Goal: Book appointment/travel/reservation

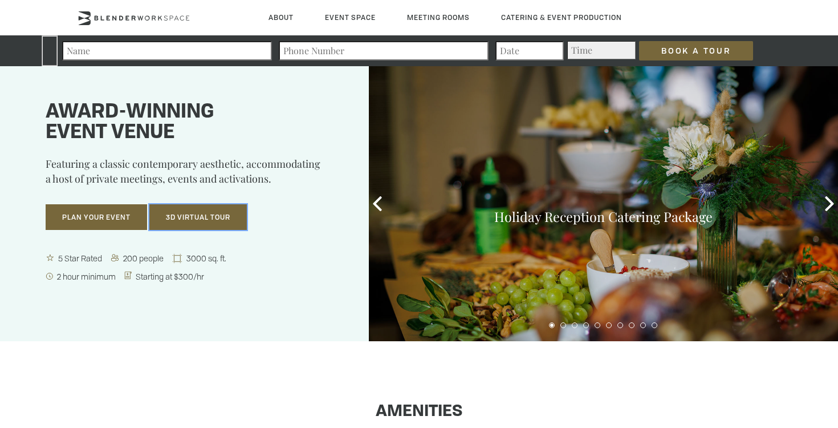
click at [221, 220] on button "3D Virtual Tour" at bounding box center [198, 217] width 98 height 26
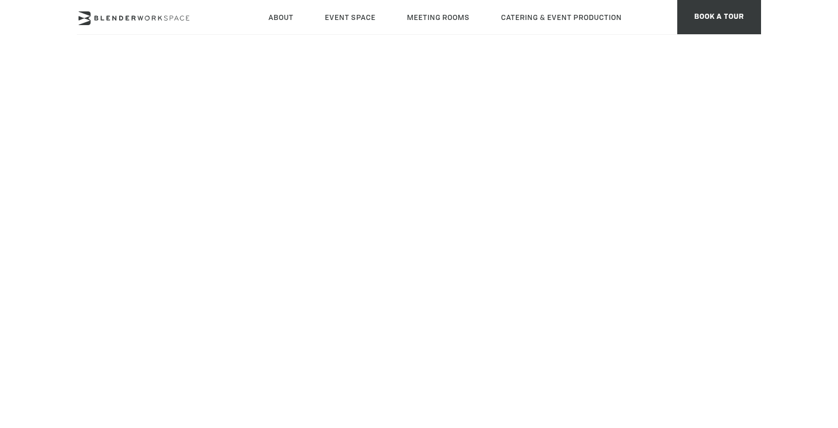
scroll to position [234, 0]
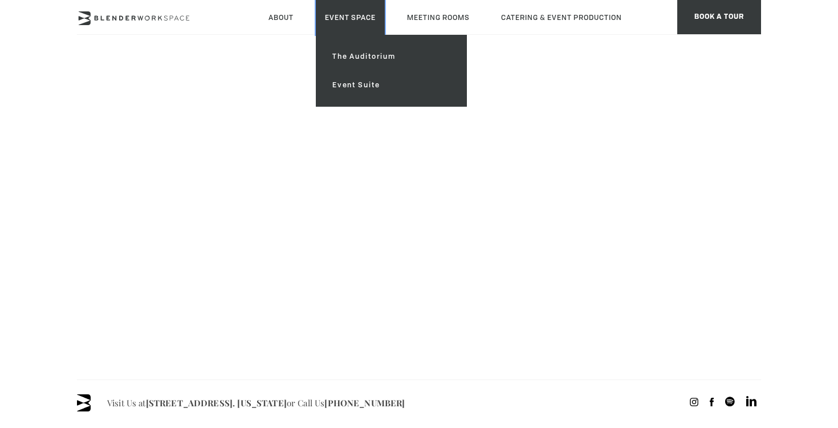
click at [355, 21] on link "Event Space" at bounding box center [350, 17] width 69 height 35
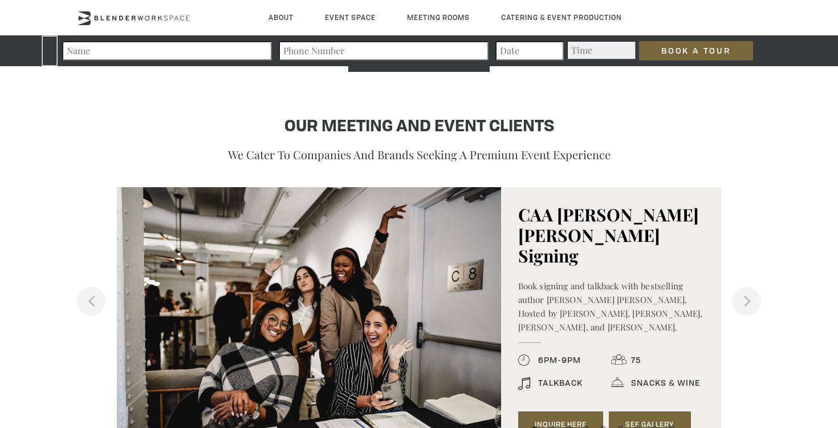
scroll to position [1070, 0]
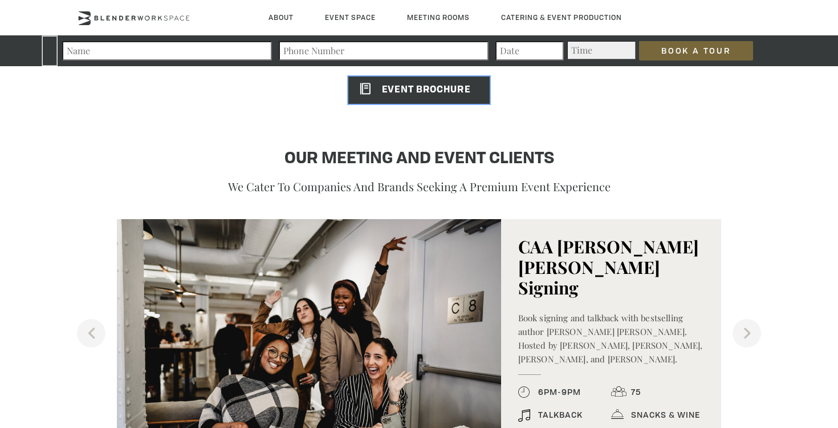
click at [401, 97] on link "EVENT BROCHURE" at bounding box center [418, 89] width 141 height 27
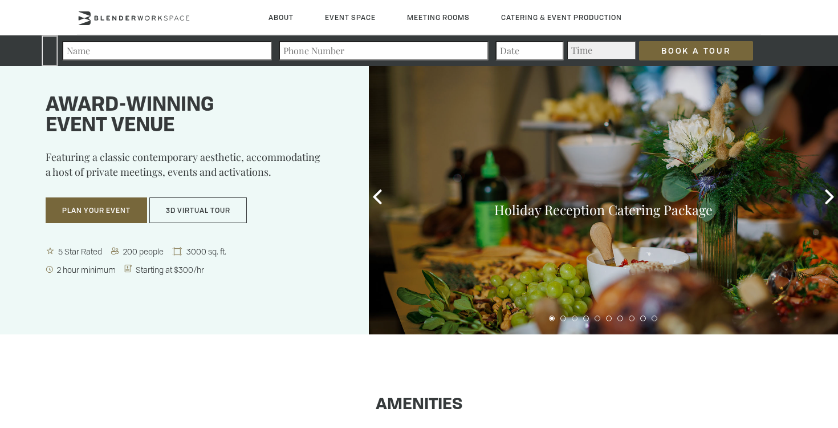
scroll to position [0, 0]
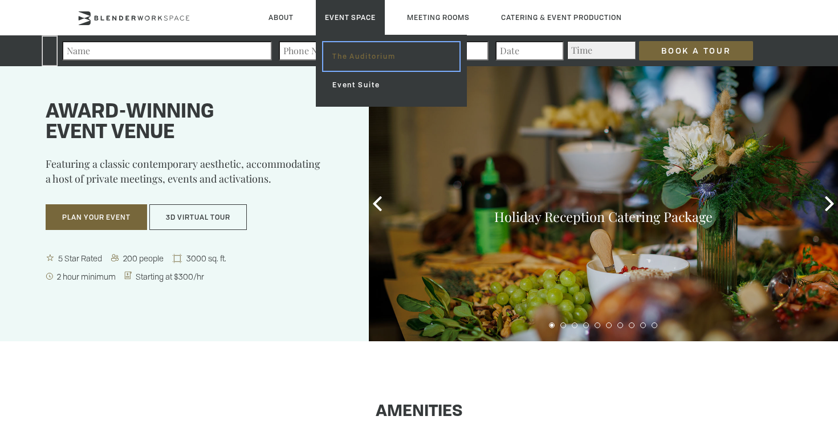
click at [343, 52] on link "The Auditorium" at bounding box center [391, 56] width 136 height 29
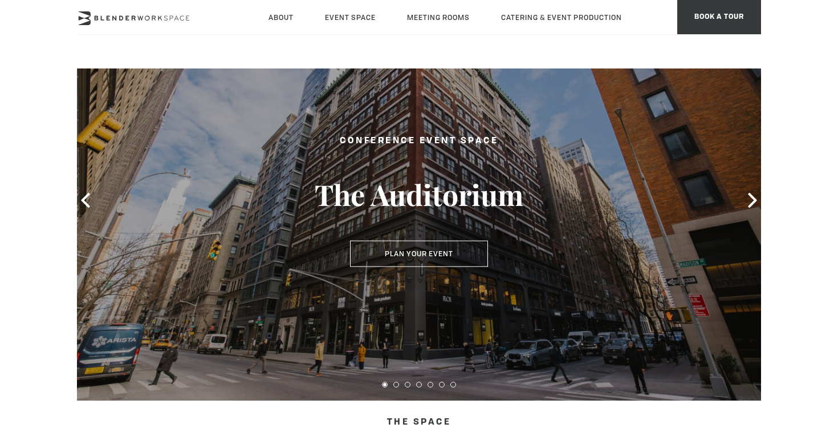
scroll to position [36, 0]
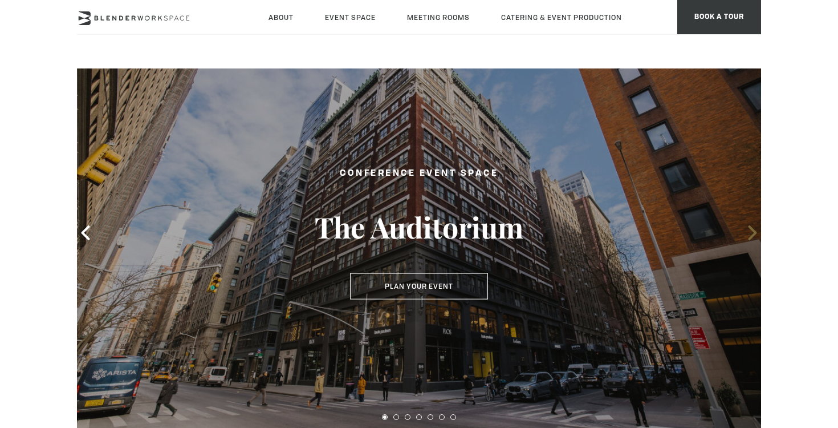
click at [748, 232] on icon at bounding box center [752, 232] width 15 height 15
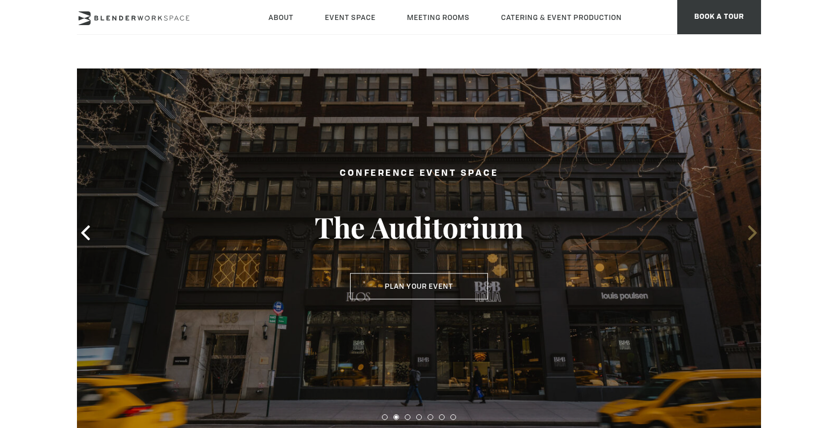
click at [748, 232] on icon at bounding box center [752, 232] width 15 height 15
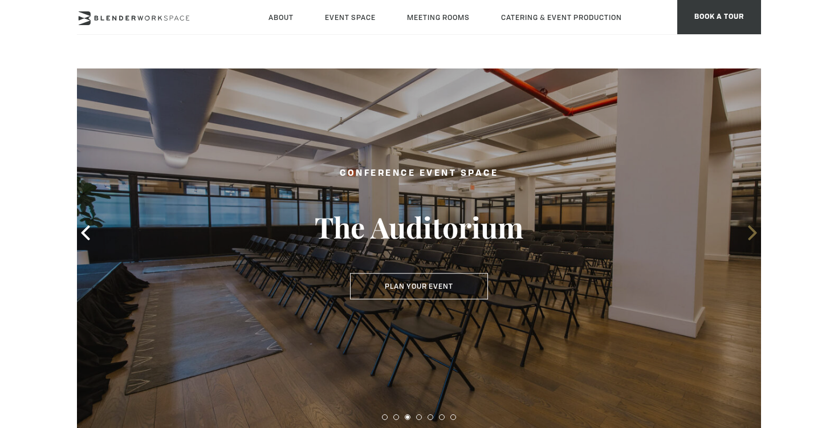
click at [748, 232] on icon at bounding box center [752, 232] width 15 height 15
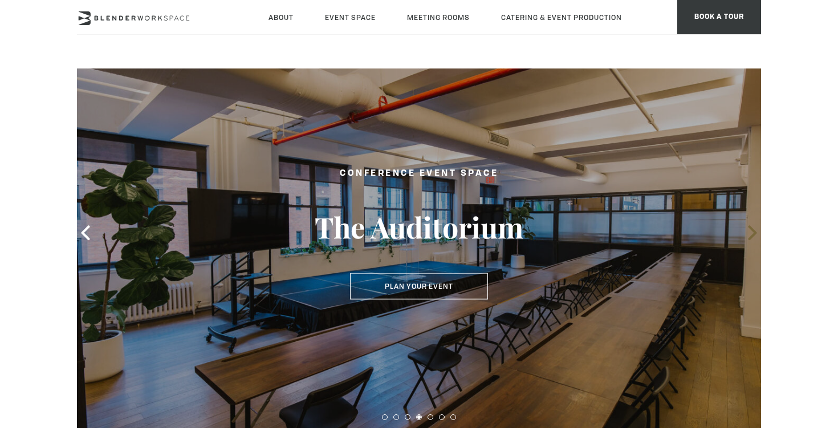
click at [748, 232] on icon at bounding box center [752, 232] width 15 height 15
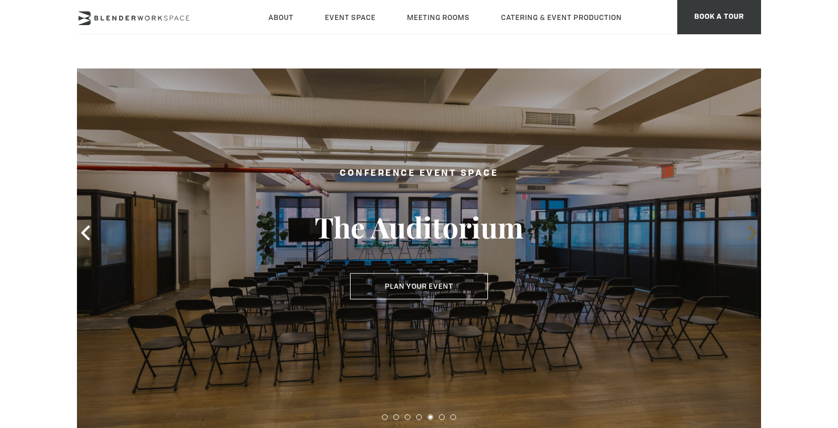
click at [748, 232] on icon at bounding box center [752, 232] width 15 height 15
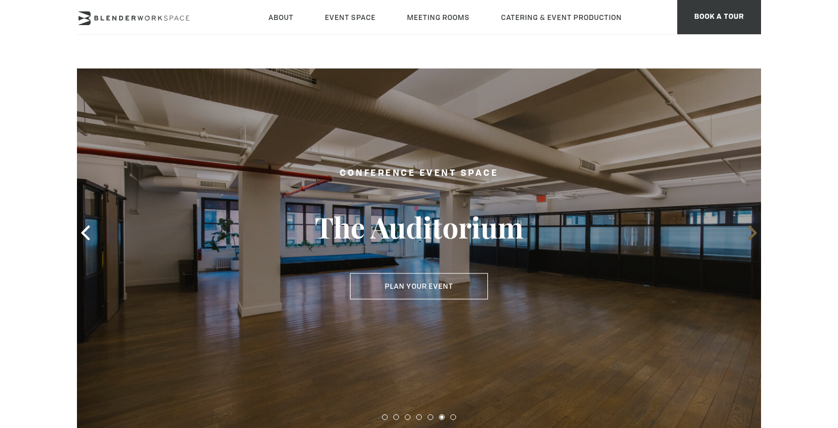
click at [748, 232] on icon at bounding box center [752, 232] width 15 height 15
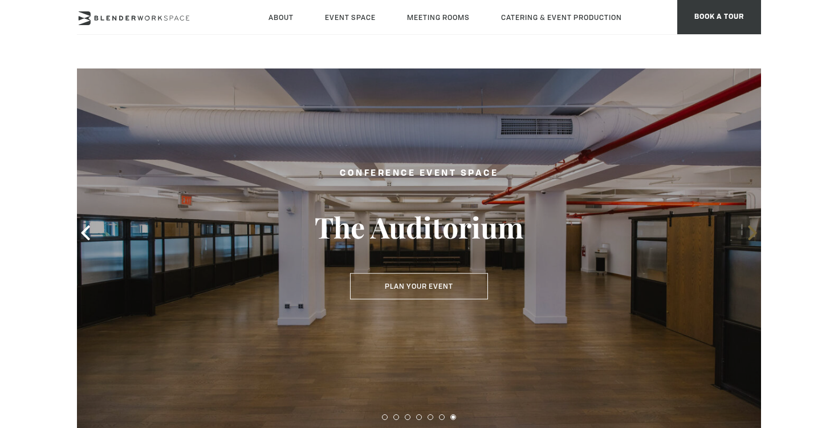
click at [748, 232] on icon at bounding box center [752, 232] width 15 height 15
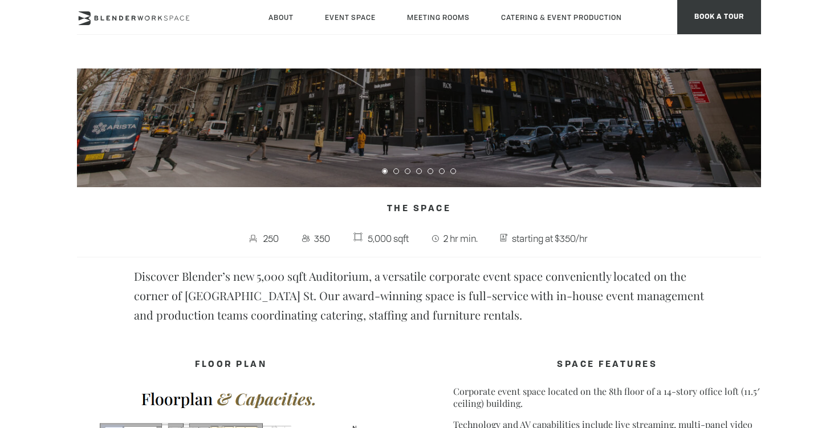
scroll to position [289, 0]
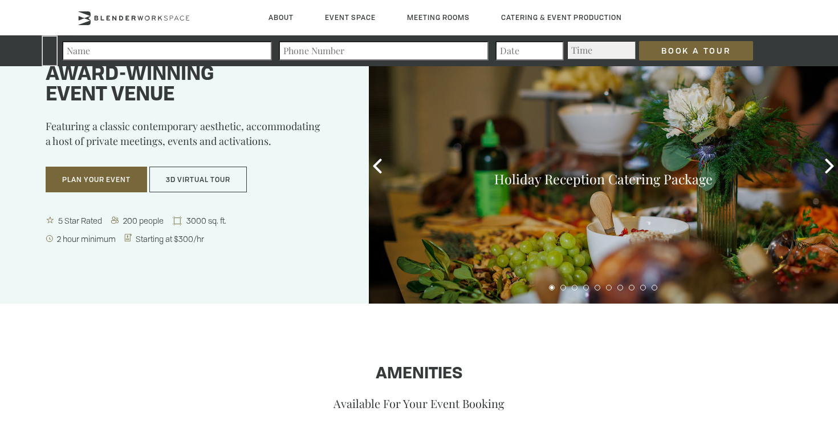
scroll to position [22, 0]
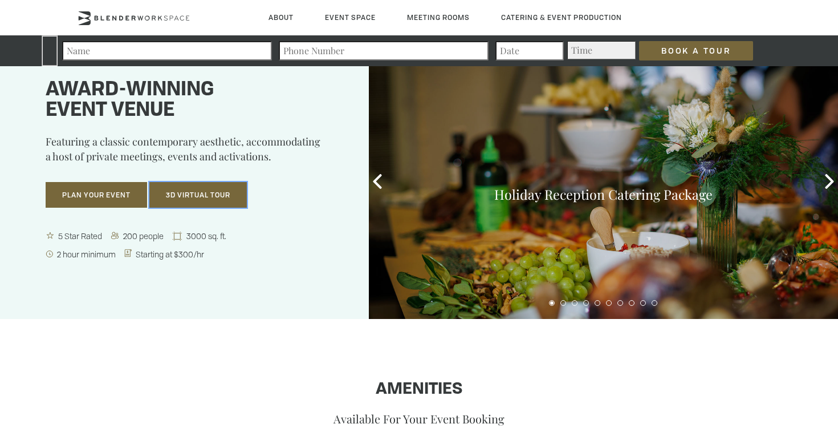
click at [187, 193] on button "3D Virtual Tour" at bounding box center [198, 195] width 98 height 26
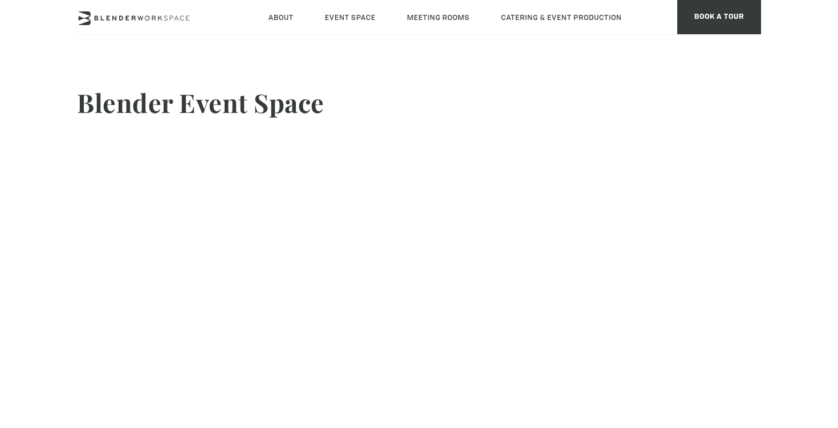
scroll to position [1, 0]
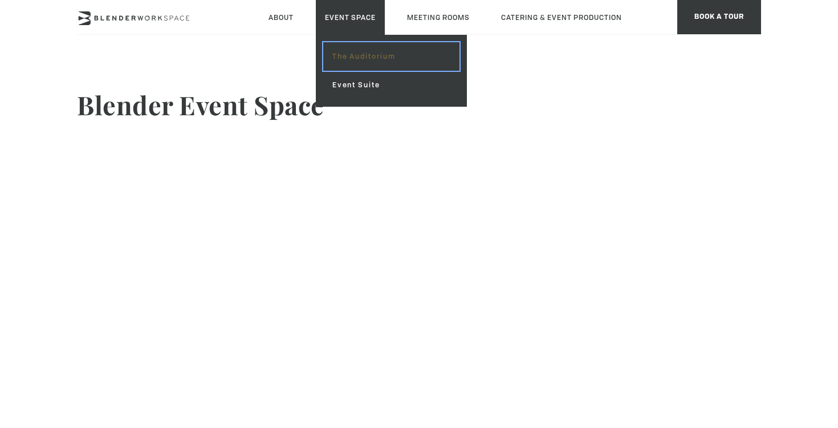
click at [351, 51] on link "The Auditorium" at bounding box center [391, 56] width 136 height 29
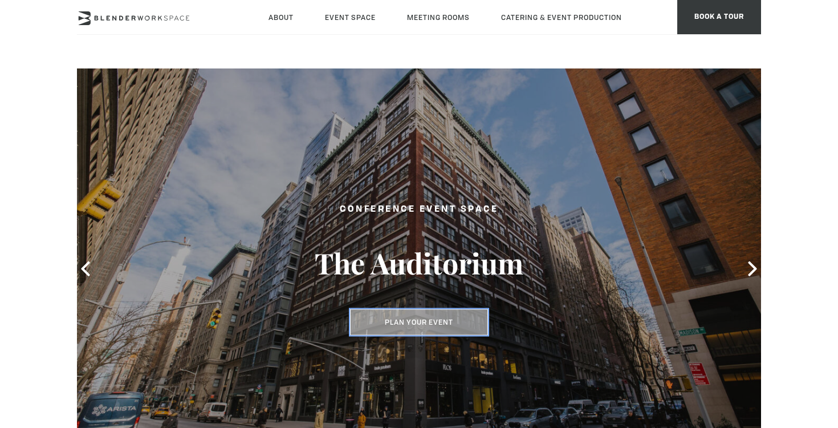
click at [457, 319] on button "Plan Your Event" at bounding box center [419, 322] width 138 height 26
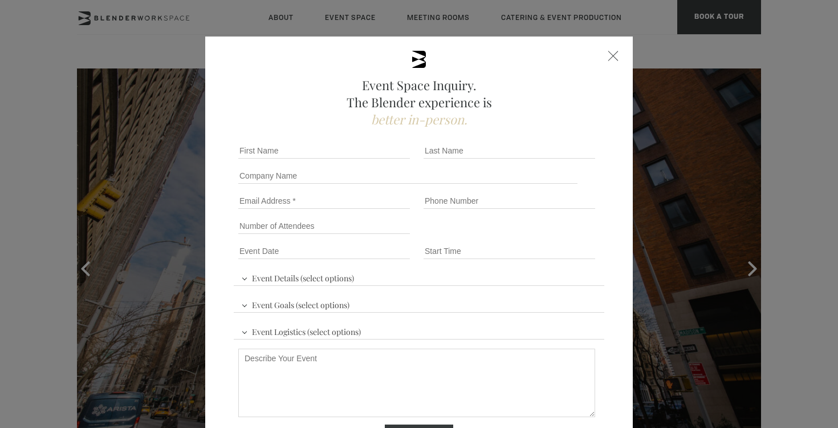
click at [614, 58] on div at bounding box center [614, 56] width 10 height 10
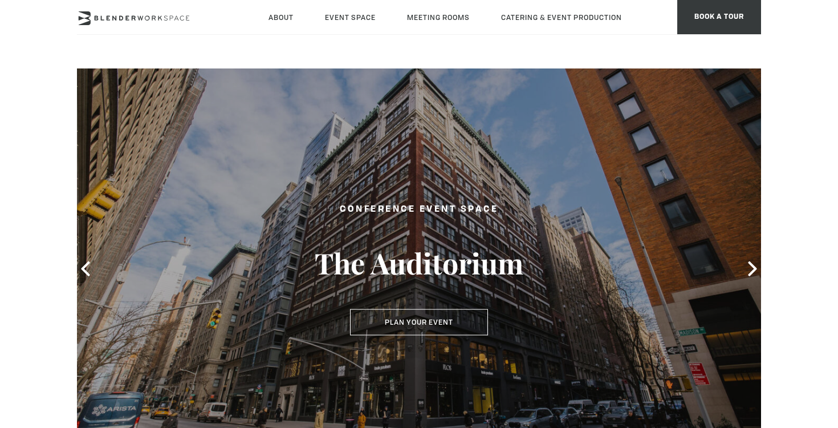
scroll to position [95, 0]
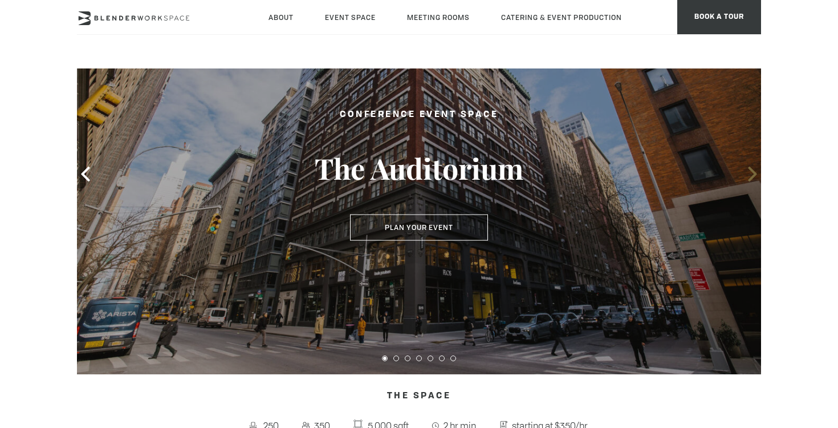
click at [751, 171] on icon at bounding box center [752, 174] width 15 height 15
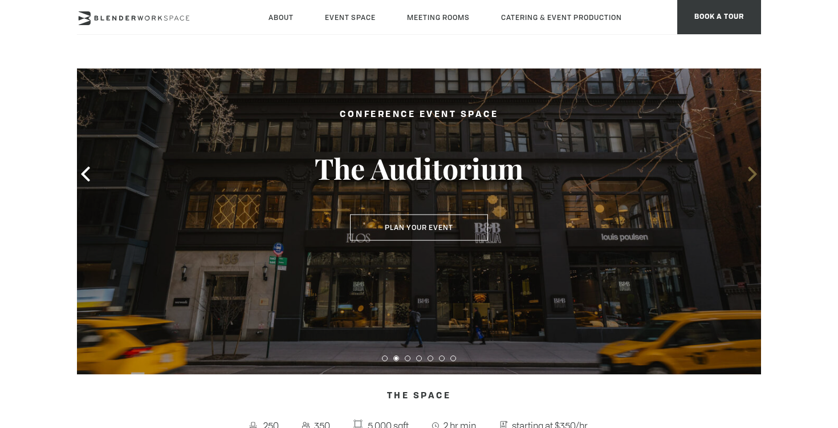
click at [751, 171] on icon at bounding box center [752, 174] width 15 height 15
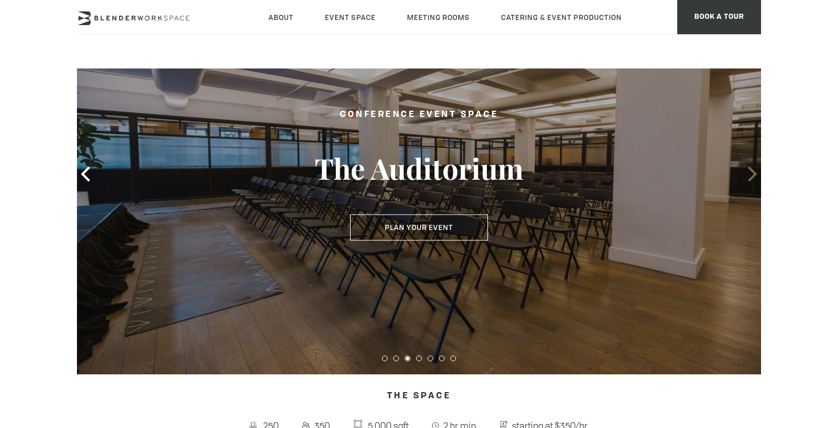
click at [751, 171] on icon at bounding box center [752, 174] width 15 height 15
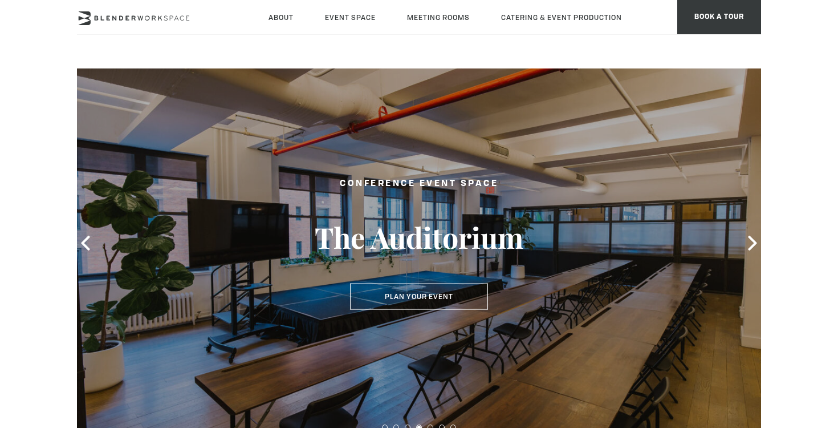
scroll to position [13, 0]
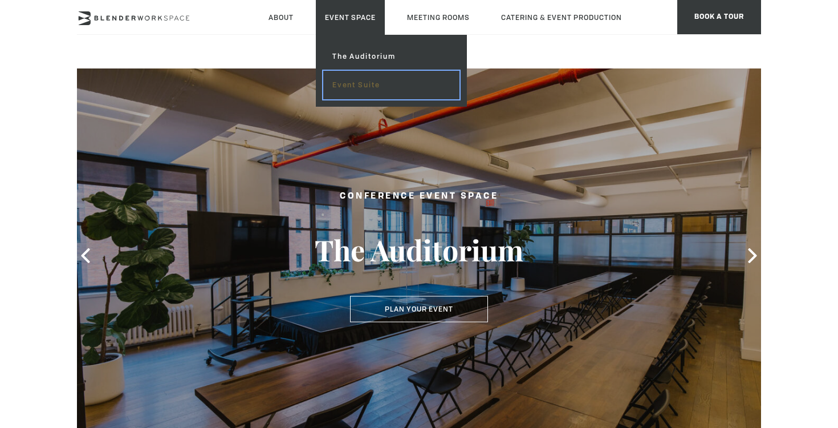
click at [354, 83] on link "Event Suite" at bounding box center [391, 85] width 136 height 29
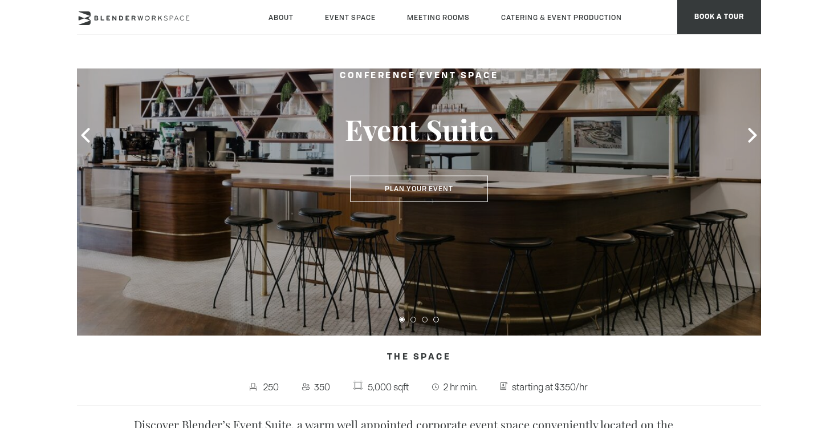
scroll to position [111, 0]
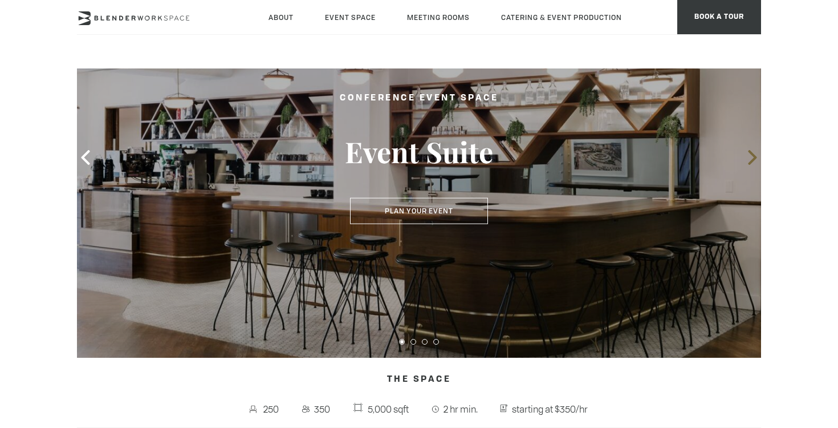
click at [754, 155] on icon at bounding box center [752, 157] width 9 height 15
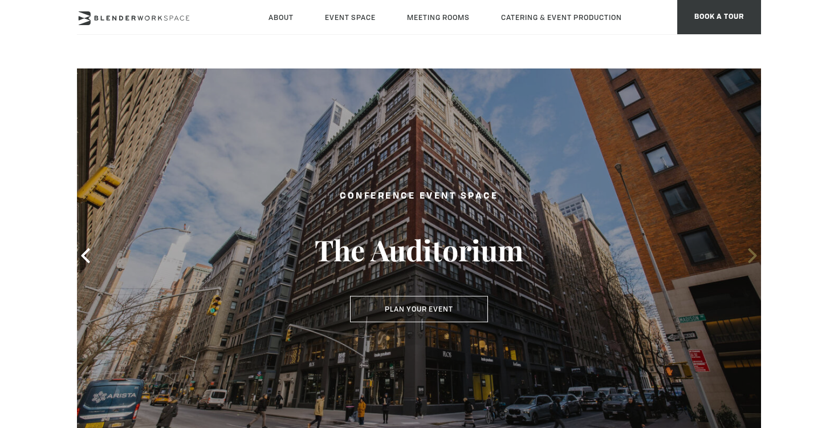
click at [756, 255] on icon at bounding box center [752, 255] width 9 height 15
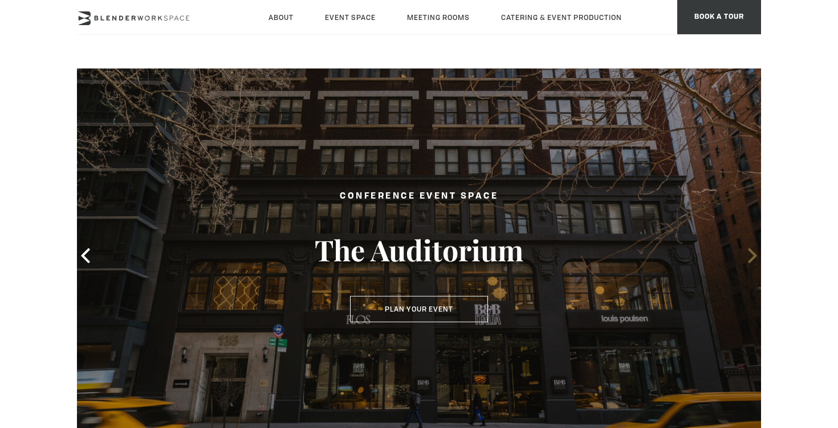
click at [756, 255] on icon at bounding box center [752, 255] width 9 height 15
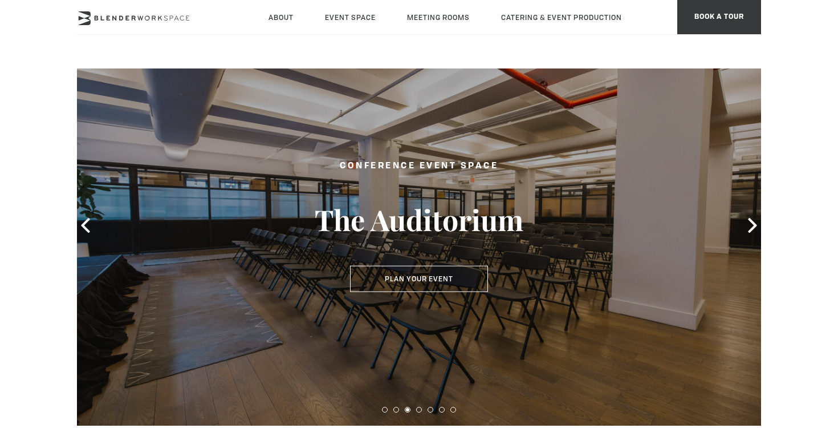
scroll to position [44, 0]
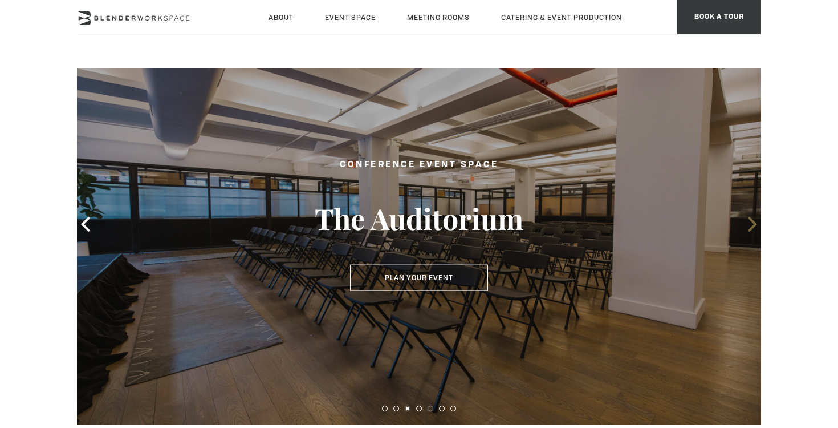
click at [757, 221] on icon at bounding box center [752, 224] width 15 height 15
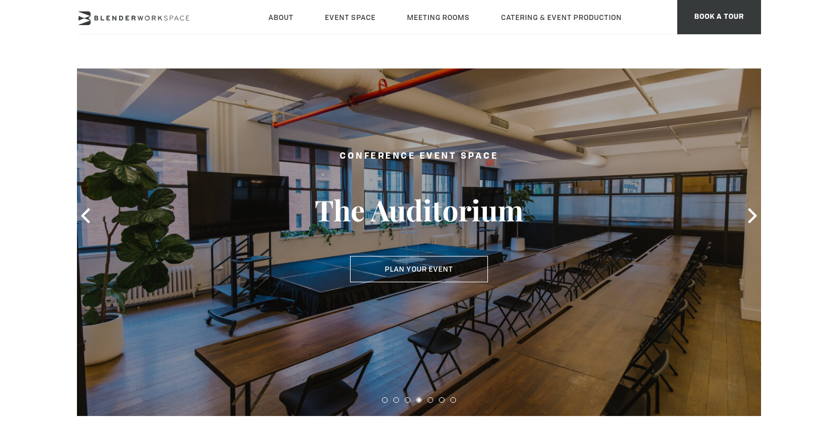
scroll to position [58, 0]
